Goal: Transaction & Acquisition: Subscribe to service/newsletter

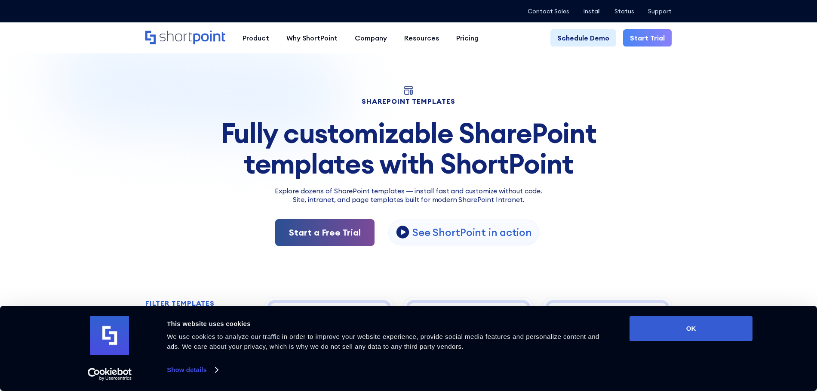
click at [313, 236] on link "Start a Free Trial" at bounding box center [324, 232] width 99 height 27
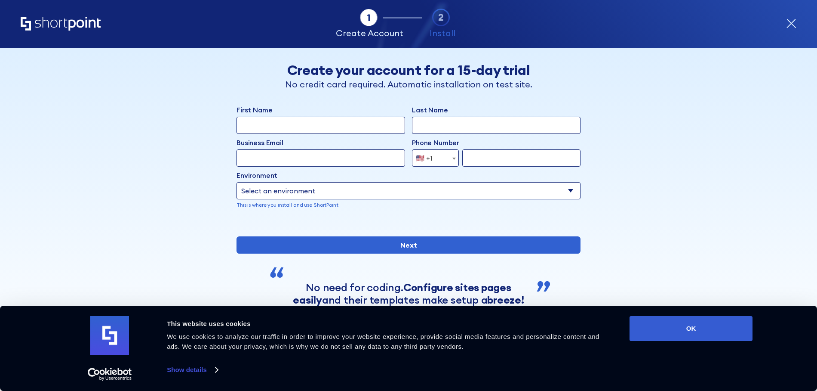
click at [292, 123] on input "First Name" at bounding box center [321, 125] width 169 height 17
type input "shelby"
type input "[PERSON_NAME]"
type input "[EMAIL_ADDRESS][DOMAIN_NAME]"
type input "7578170300"
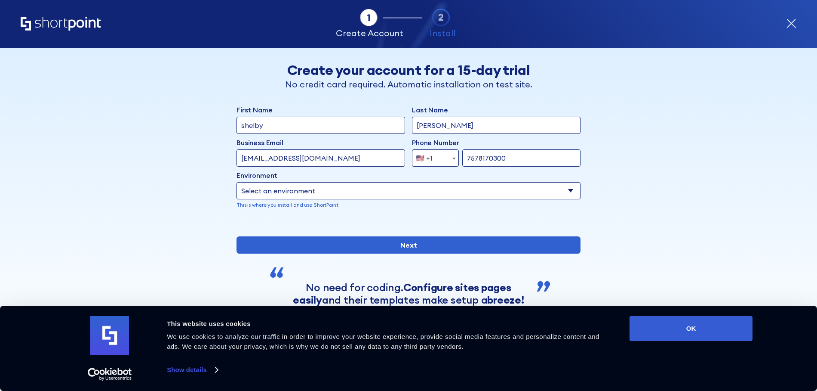
scroll to position [76, 0]
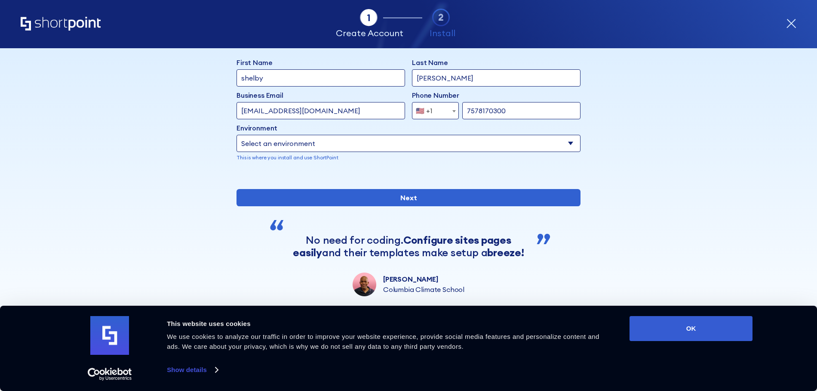
click at [310, 135] on select "Select an environment Microsoft 365 SharePoint Online SharePoint Subscription E…" at bounding box center [409, 143] width 344 height 17
select select "SharePoint Online"
click at [237, 135] on select "Select an environment Microsoft 365 SharePoint Online SharePoint Subscription E…" at bounding box center [409, 143] width 344 height 17
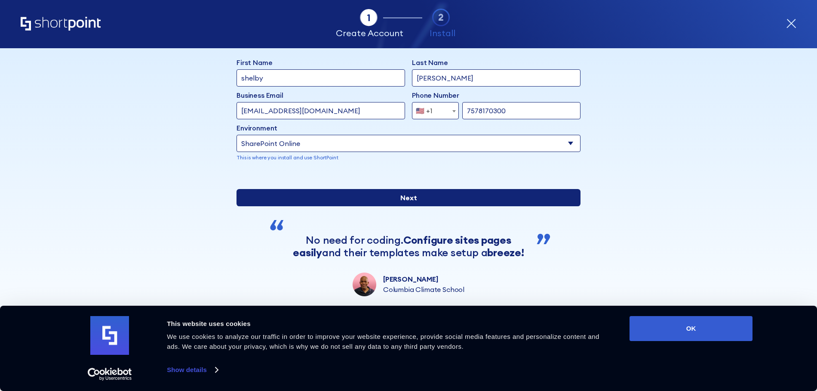
click at [304, 194] on input "Next" at bounding box center [409, 197] width 344 height 17
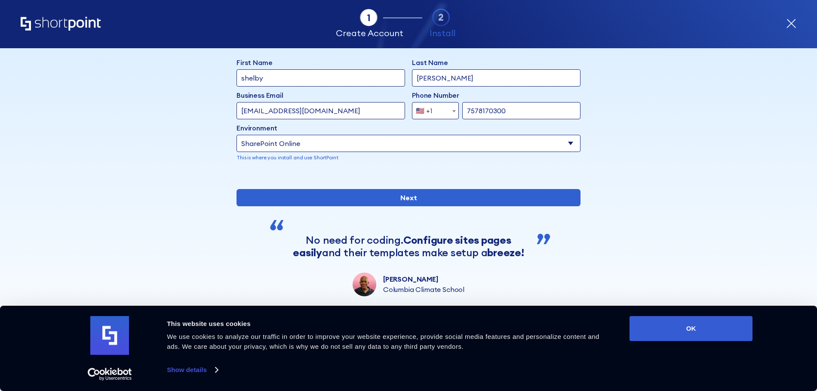
drag, startPoint x: 335, startPoint y: 79, endPoint x: 179, endPoint y: 61, distance: 156.8
click at [178, 60] on div "Back Back Create your account for a 15-day trial No credit card required. Autom…" at bounding box center [408, 148] width 527 height 295
type input "[DOMAIN_NAME][EMAIL_ADDRESS][PERSON_NAME][DOMAIN_NAME]"
click at [237, 189] on input "Next" at bounding box center [409, 197] width 344 height 17
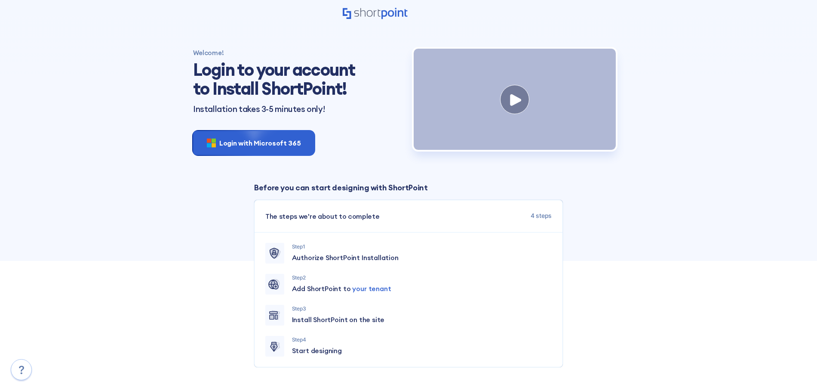
click at [281, 151] on div "Welcome! Login to your account to Install ShortPoint! Installation takes 3-5 mi…" at bounding box center [298, 103] width 221 height 109
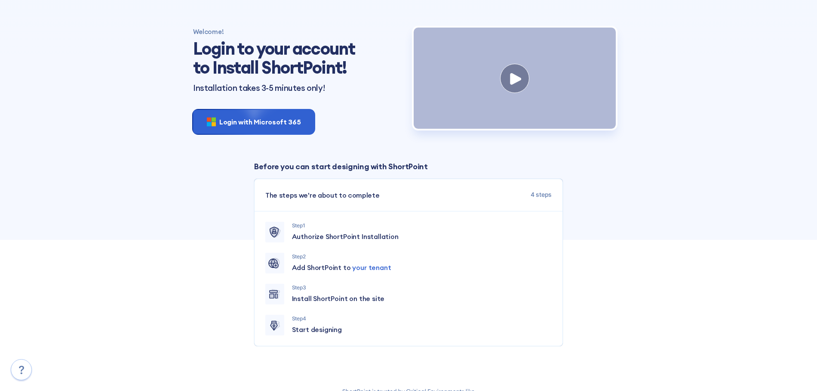
scroll to position [31, 0]
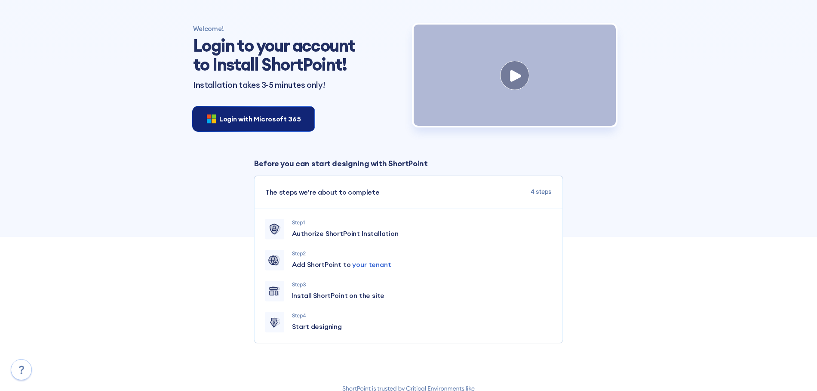
click at [252, 114] on span "Login with Microsoft 365" at bounding box center [259, 119] width 81 height 10
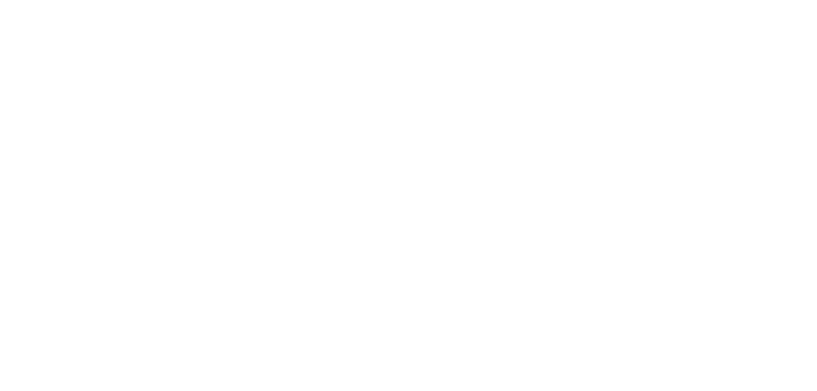
select select "SharePoint Online"
